Goal: Check status: Check status

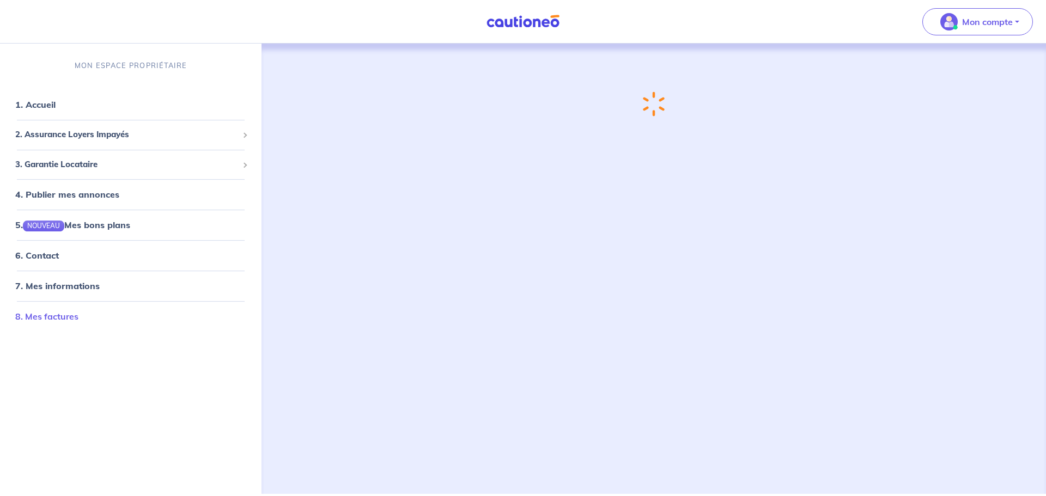
click at [65, 314] on link "8. Mes factures" at bounding box center [46, 316] width 63 height 11
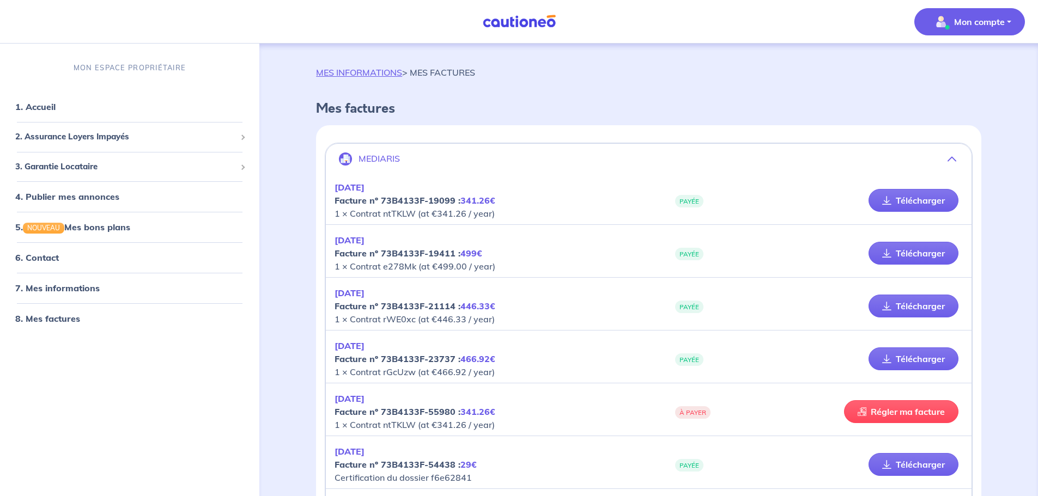
scroll to position [163, 0]
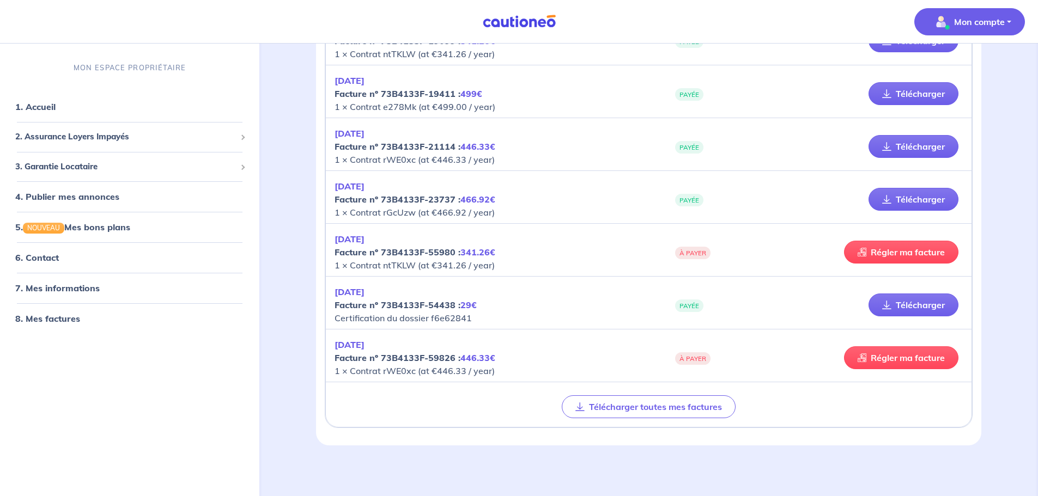
click at [364, 236] on em "[DATE]" at bounding box center [350, 239] width 30 height 11
click at [82, 168] on span "3. Garantie Locataire" at bounding box center [125, 167] width 221 height 13
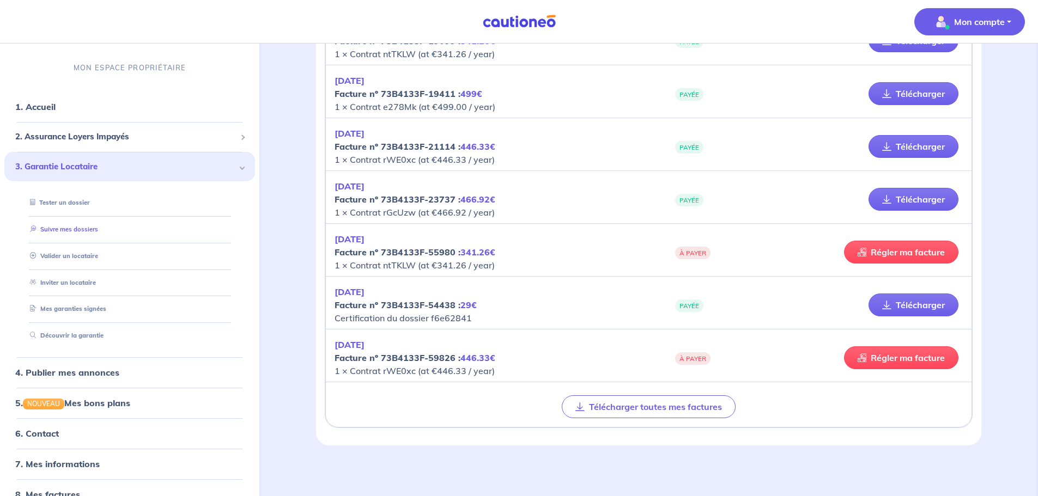
click at [75, 233] on link "Suivre mes dossiers" at bounding box center [62, 230] width 72 height 8
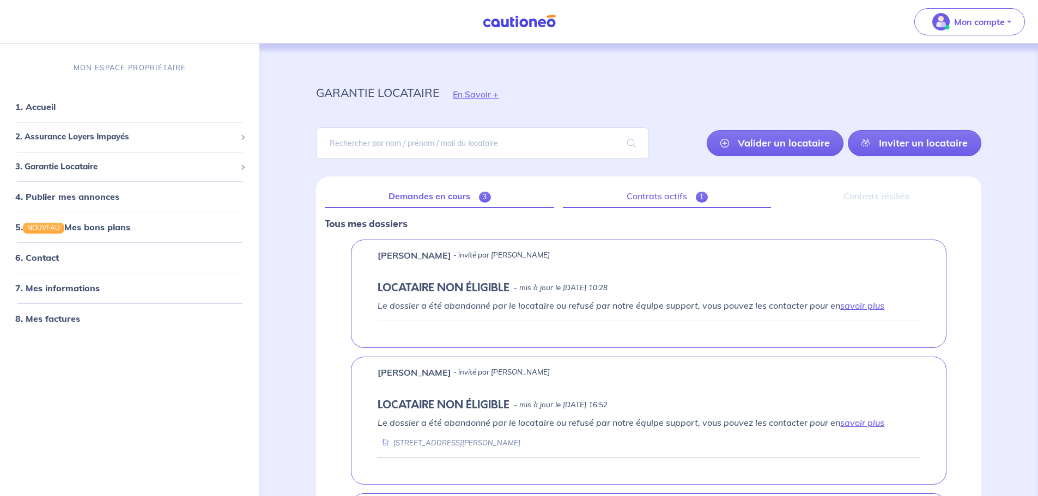
click at [688, 201] on link "Contrats actifs 1" at bounding box center [667, 196] width 208 height 23
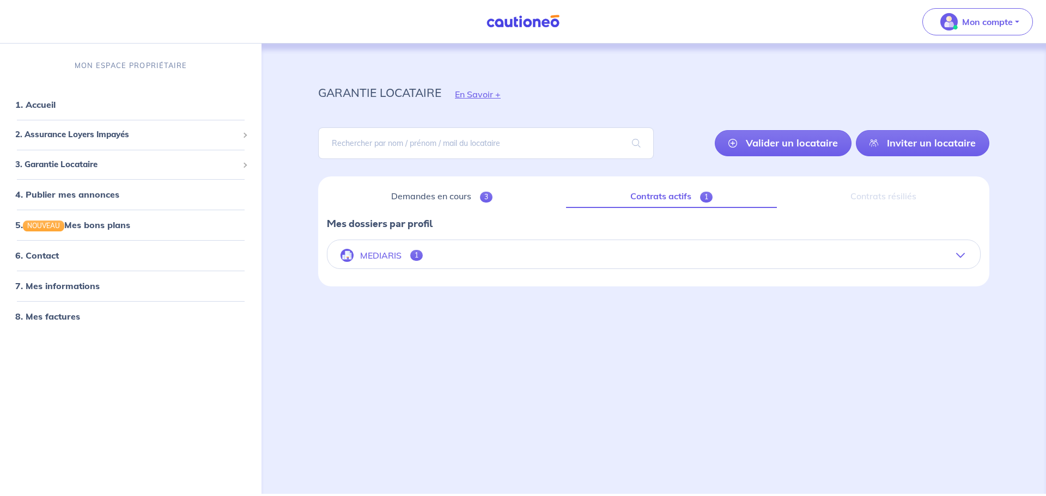
click at [380, 254] on p "MEDIARIS" at bounding box center [380, 256] width 41 height 10
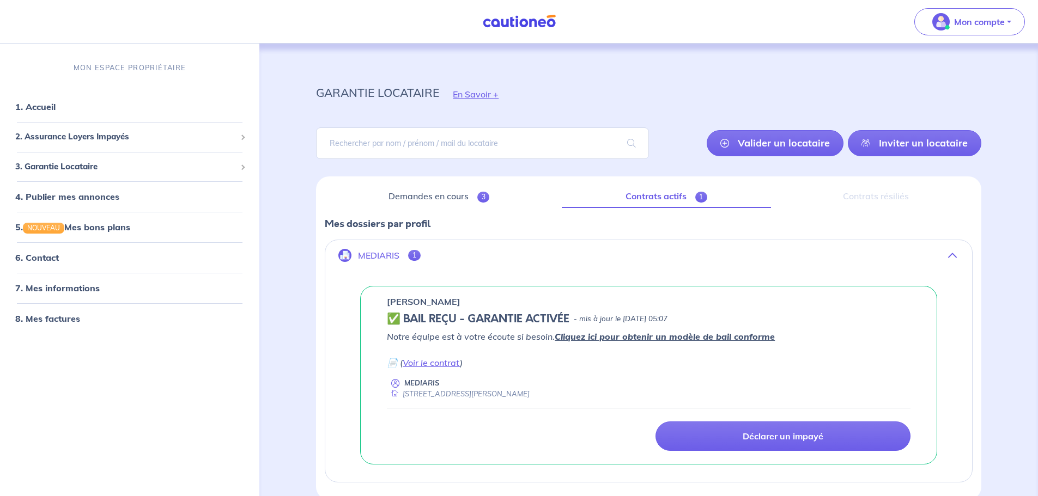
scroll to position [54, 0]
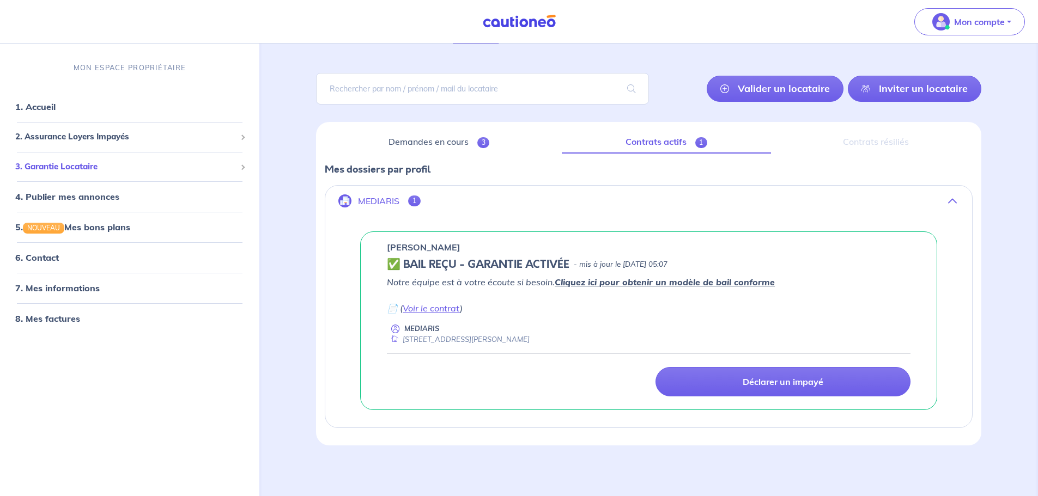
click at [185, 167] on span "3. Garantie Locataire" at bounding box center [125, 167] width 221 height 13
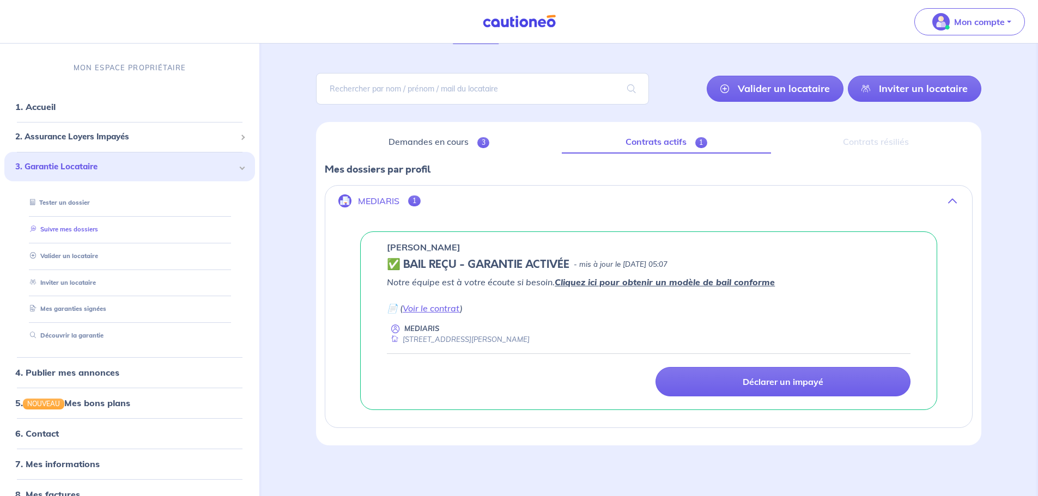
click at [98, 233] on link "Suivre mes dossiers" at bounding box center [62, 230] width 72 height 8
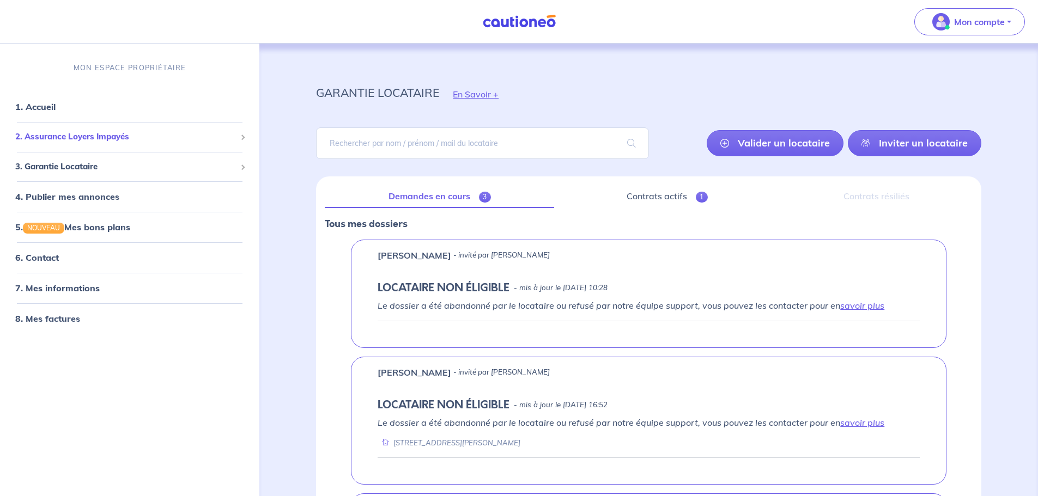
click at [113, 132] on span "2. Assurance Loyers Impayés" at bounding box center [125, 137] width 221 height 13
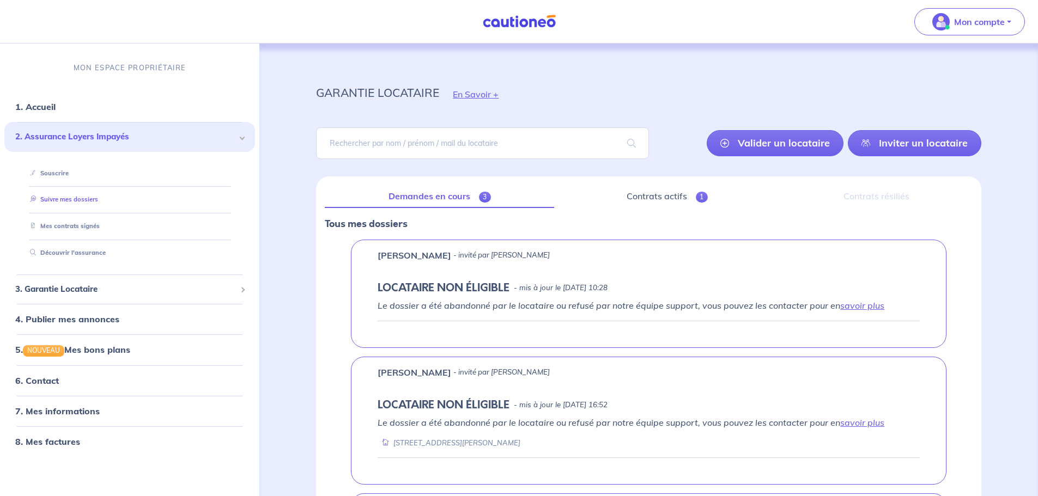
click at [97, 197] on link "Suivre mes dossiers" at bounding box center [62, 200] width 72 height 8
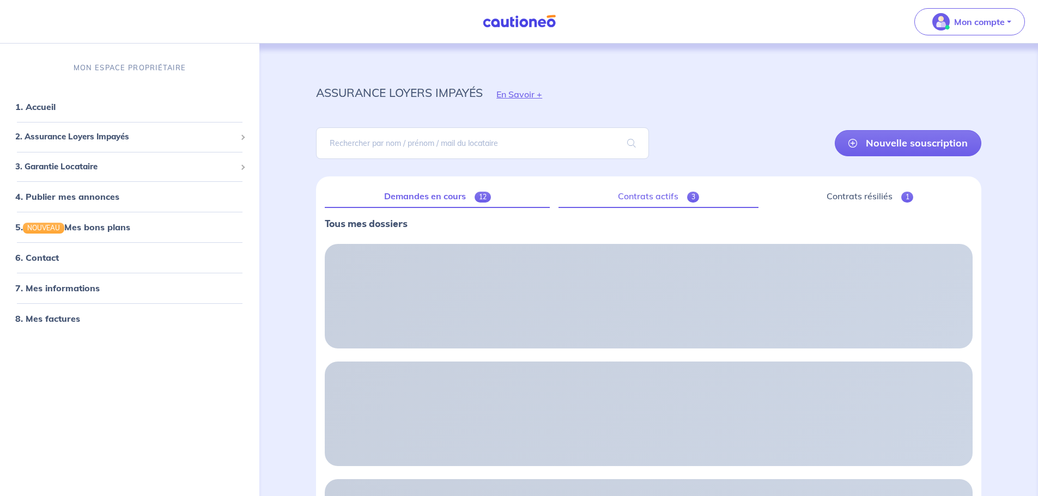
click at [646, 200] on link "Contrats actifs 3" at bounding box center [658, 196] width 200 height 23
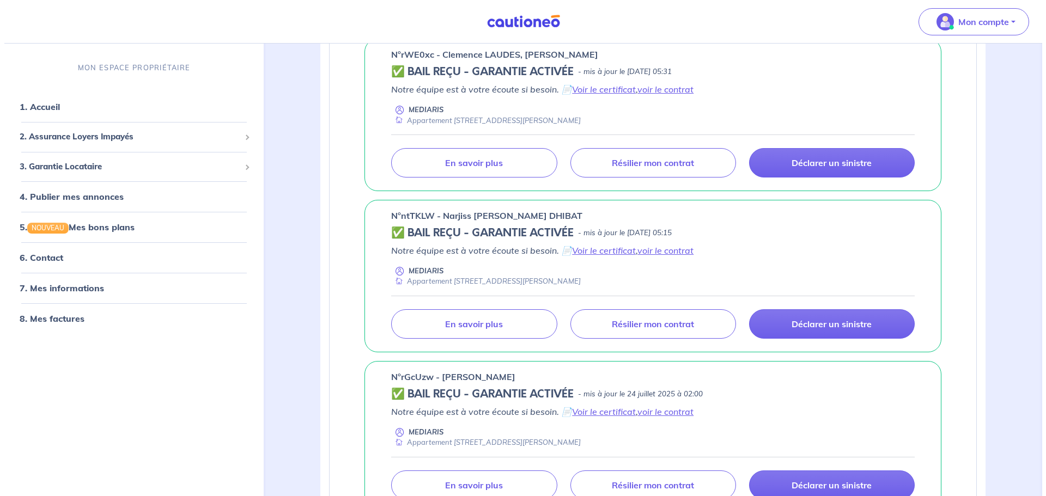
scroll to position [243, 0]
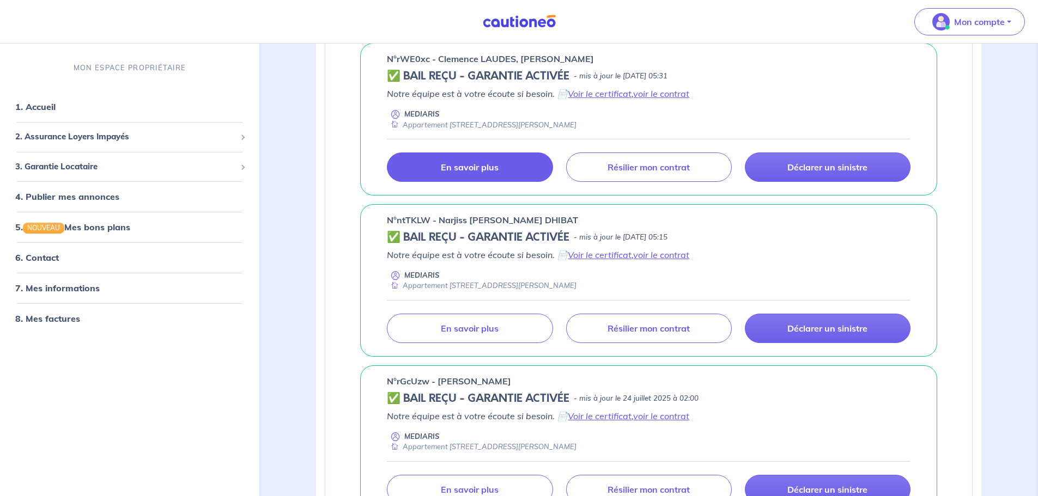
click at [501, 162] on link "En savoir plus" at bounding box center [470, 167] width 166 height 29
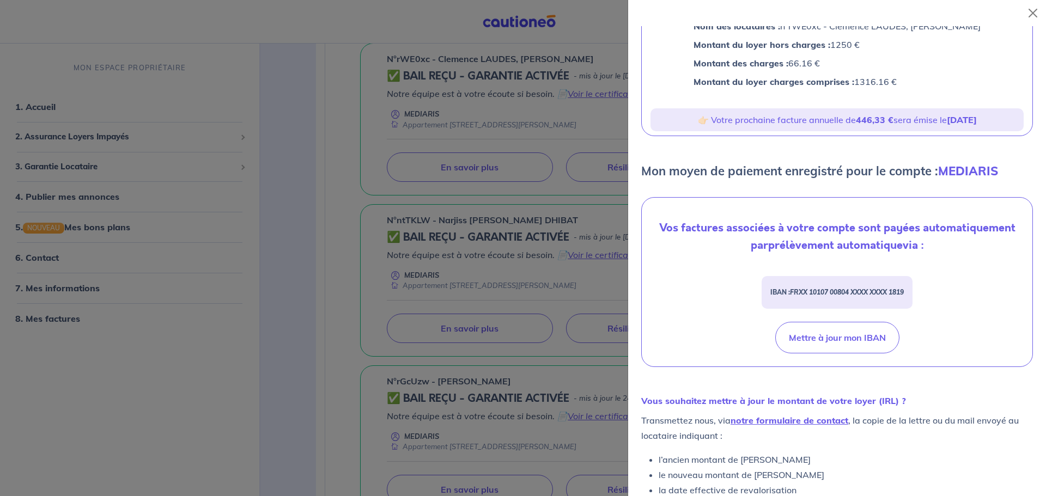
scroll to position [0, 0]
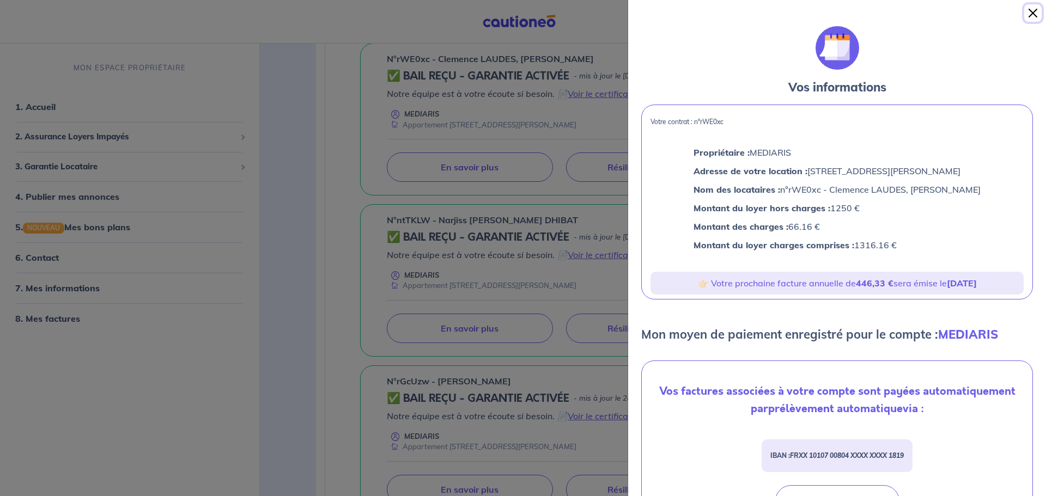
click at [1034, 14] on button "Close" at bounding box center [1032, 12] width 17 height 17
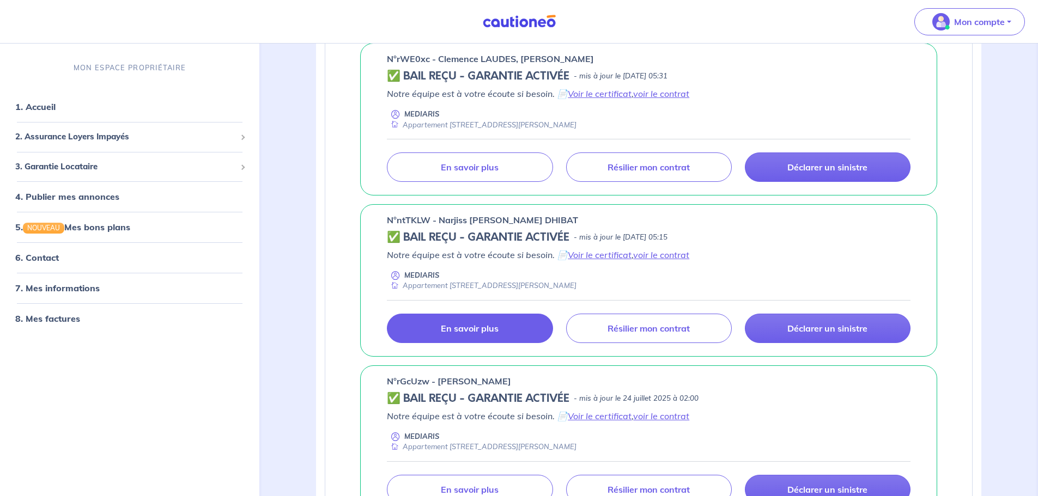
click at [488, 324] on p "En savoir plus" at bounding box center [470, 328] width 58 height 11
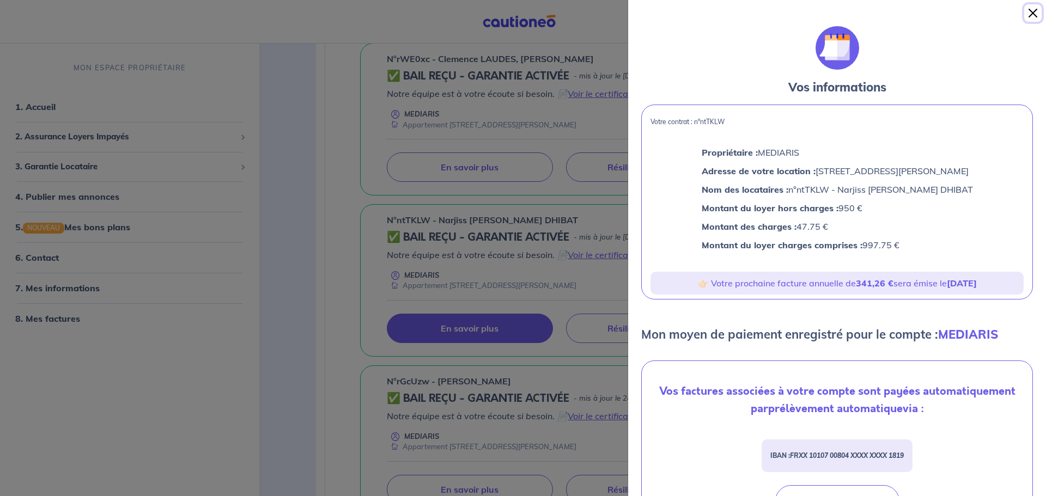
click at [1031, 17] on button "Close" at bounding box center [1032, 12] width 17 height 17
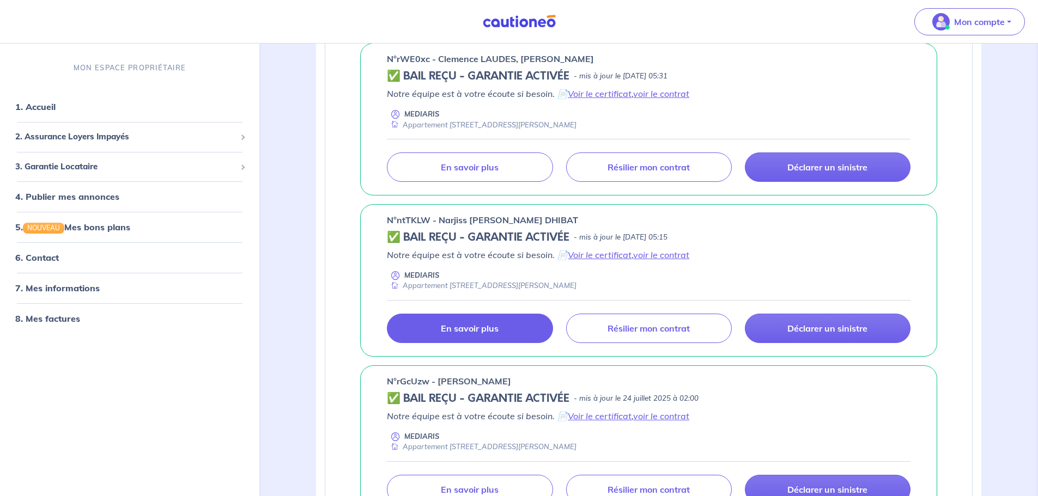
click at [510, 324] on link "En savoir plus" at bounding box center [470, 328] width 166 height 29
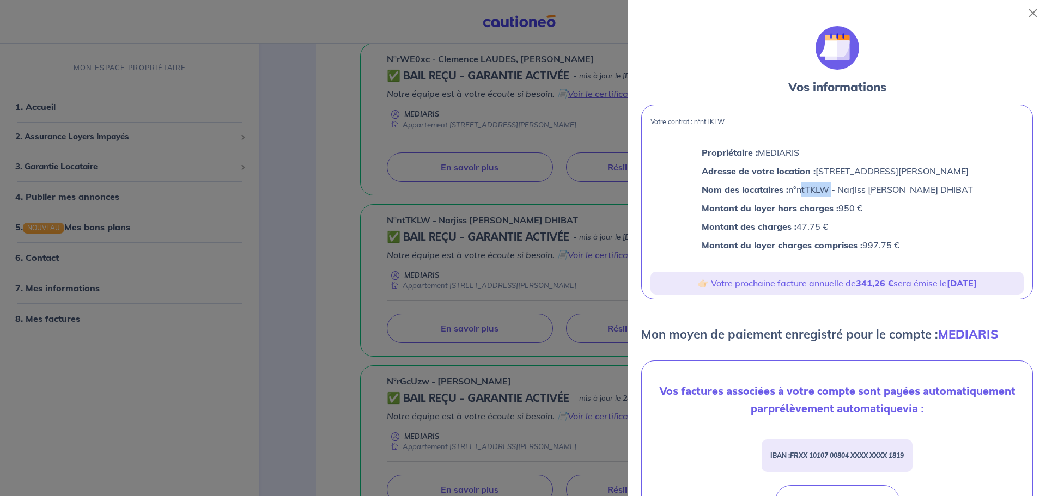
drag, startPoint x: 793, startPoint y: 190, endPoint x: 825, endPoint y: 193, distance: 31.7
click at [825, 193] on p "Nom des locataires : n°ntTKLW - Narjiss [PERSON_NAME] DHIBAT" at bounding box center [837, 190] width 271 height 14
copy p "ntTKLW"
click at [1030, 15] on button "Close" at bounding box center [1032, 12] width 17 height 17
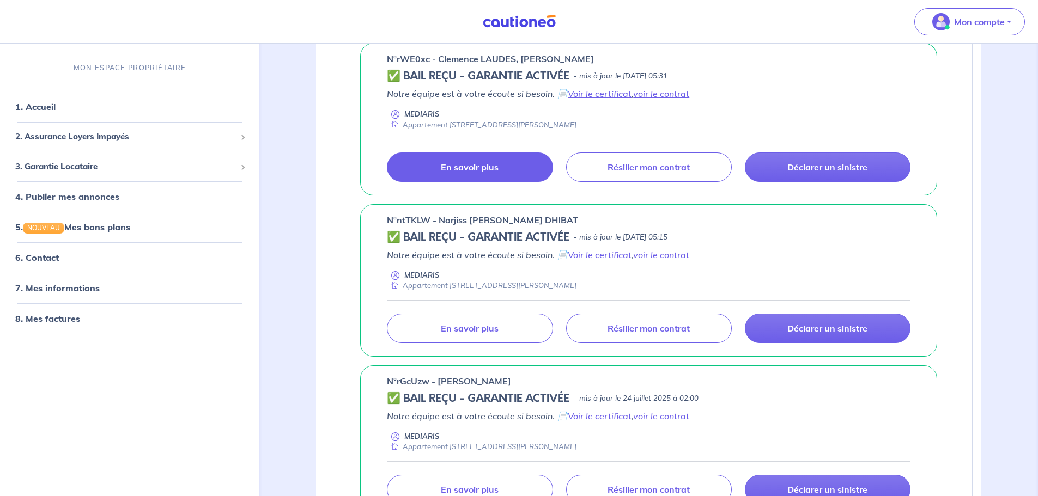
click at [488, 174] on link "En savoir plus" at bounding box center [470, 167] width 166 height 29
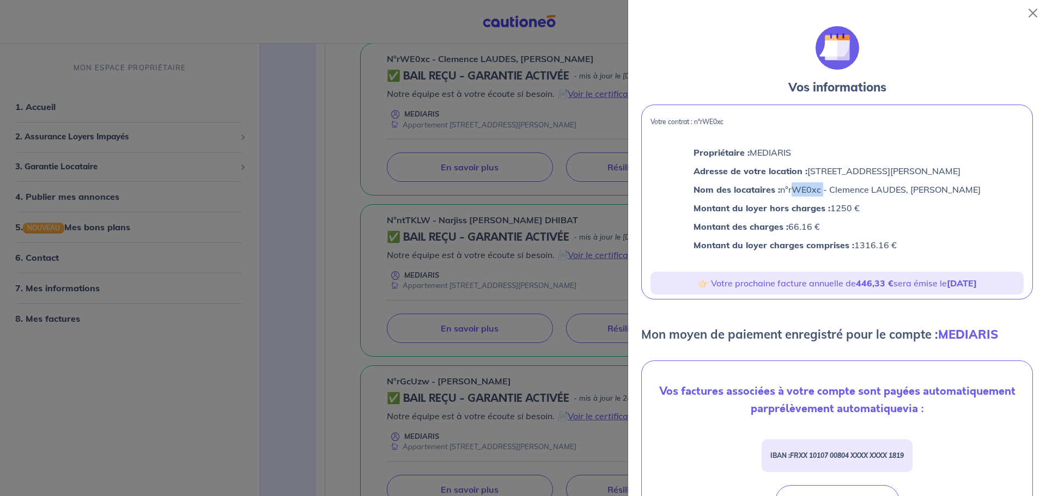
drag, startPoint x: 791, startPoint y: 190, endPoint x: 823, endPoint y: 192, distance: 31.6
click at [823, 192] on p "Nom des locataires : n°rWE0xc - Clemence LAUDES, [PERSON_NAME]" at bounding box center [837, 190] width 287 height 14
copy p "rWE0xc"
